Goal: Information Seeking & Learning: Learn about a topic

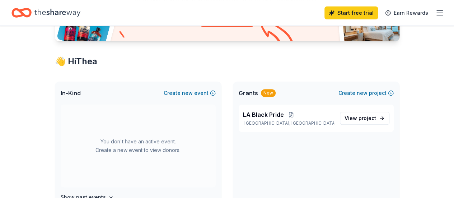
scroll to position [108, 0]
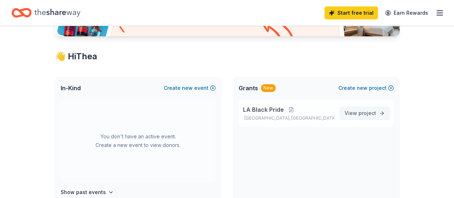
click at [362, 114] on span "project" at bounding box center [367, 113] width 18 height 6
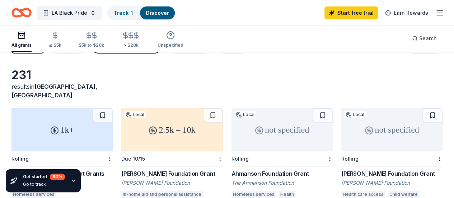
scroll to position [72, 0]
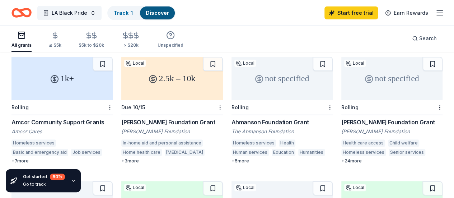
click at [57, 78] on div "1k+" at bounding box center [61, 78] width 101 height 43
